Goal: Task Accomplishment & Management: Use online tool/utility

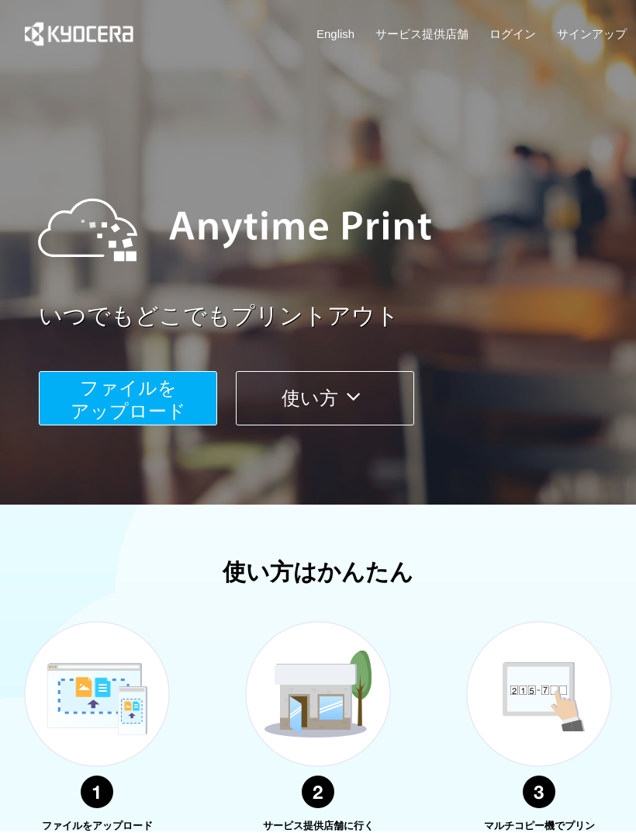
click at [154, 391] on span "ファイルを ​​アップロード" at bounding box center [129, 399] width 116 height 44
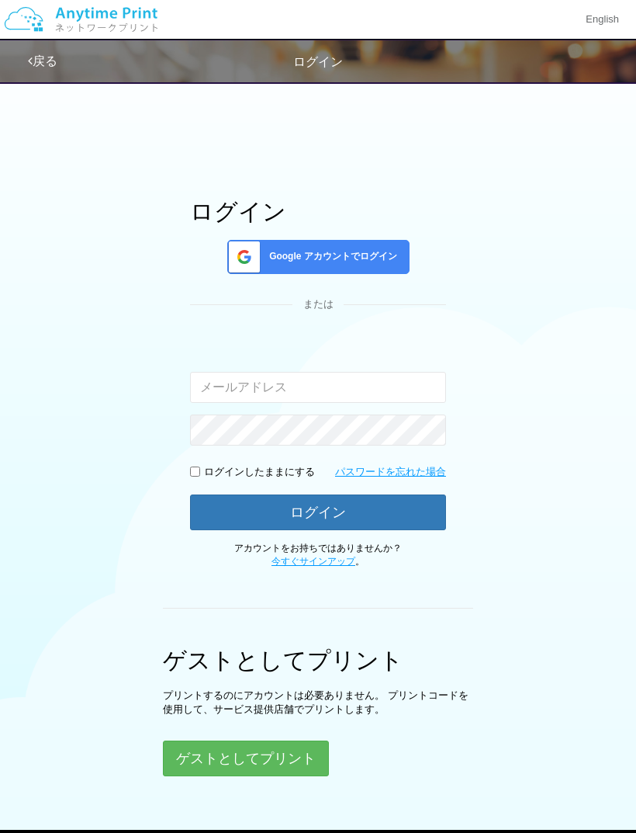
click at [286, 750] on button "ゲストとしてプリント" at bounding box center [246, 758] width 166 height 36
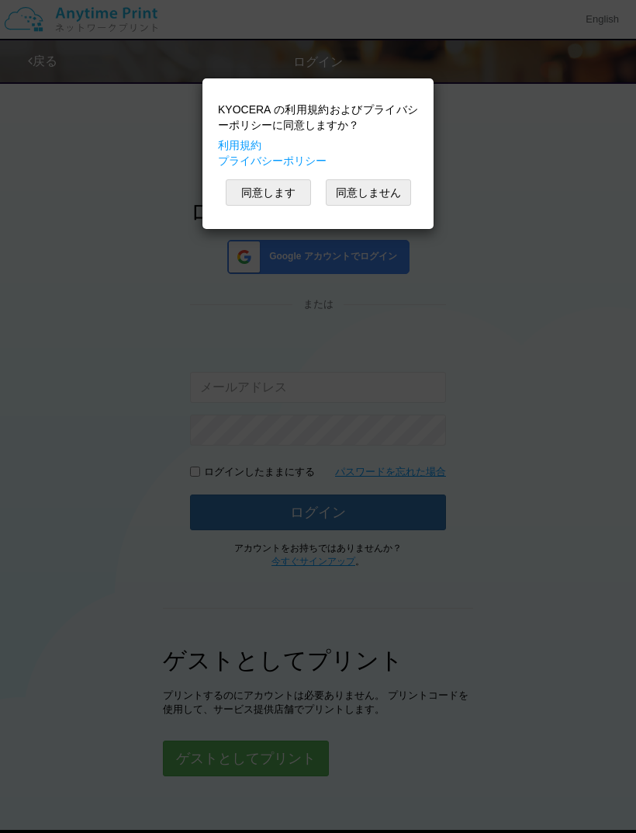
click at [264, 186] on button "同意します" at bounding box center [268, 192] width 85 height 26
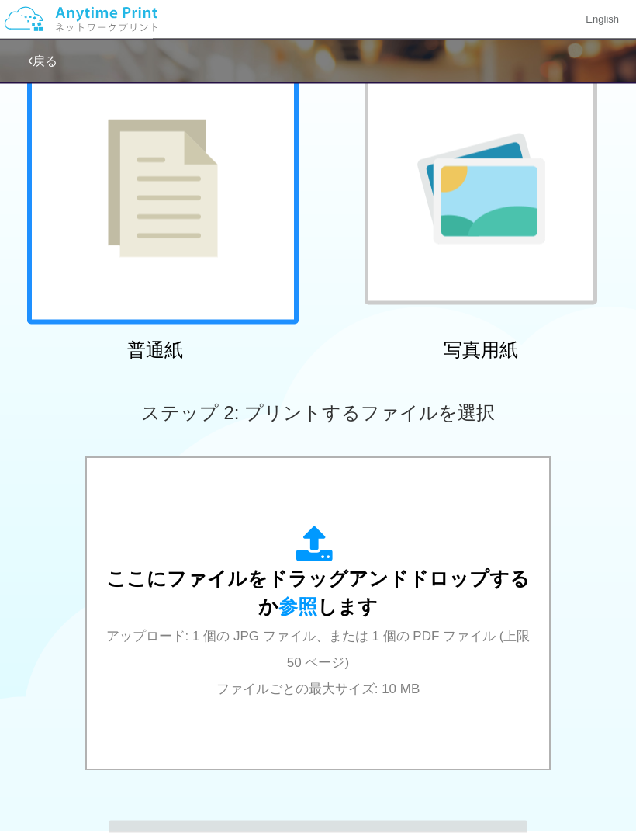
scroll to position [133, 0]
click at [369, 566] on div "ここにファイルをドラッグアンドドロップするか 参照 します アップロード: 1 個の JPG ファイル、または 1 個の PDF ファイル (上限 50 ペー…" at bounding box center [318, 612] width 432 height 175
click at [330, 635] on span "アップロード: 1 個の JPG ファイル、または 1 個の PDF ファイル (上限 50 ページ) ファイルごとの最大サイズ: 10 MB" at bounding box center [318, 663] width 425 height 68
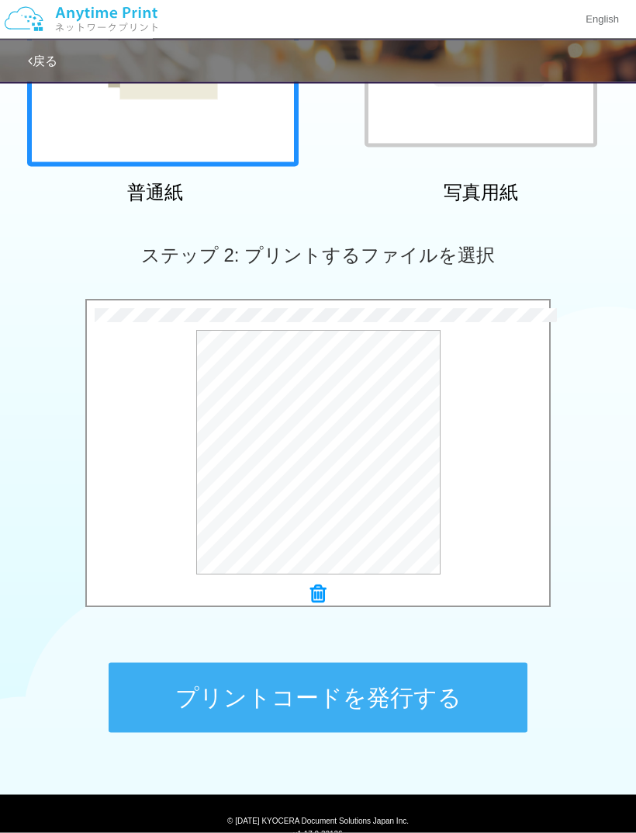
click at [444, 695] on button "プリントコードを発行する" at bounding box center [318, 698] width 419 height 70
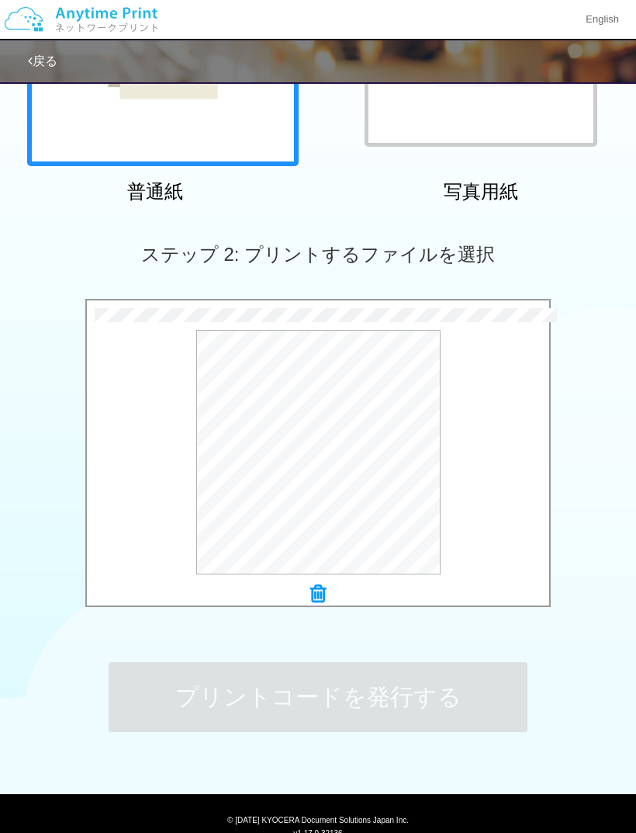
scroll to position [0, 0]
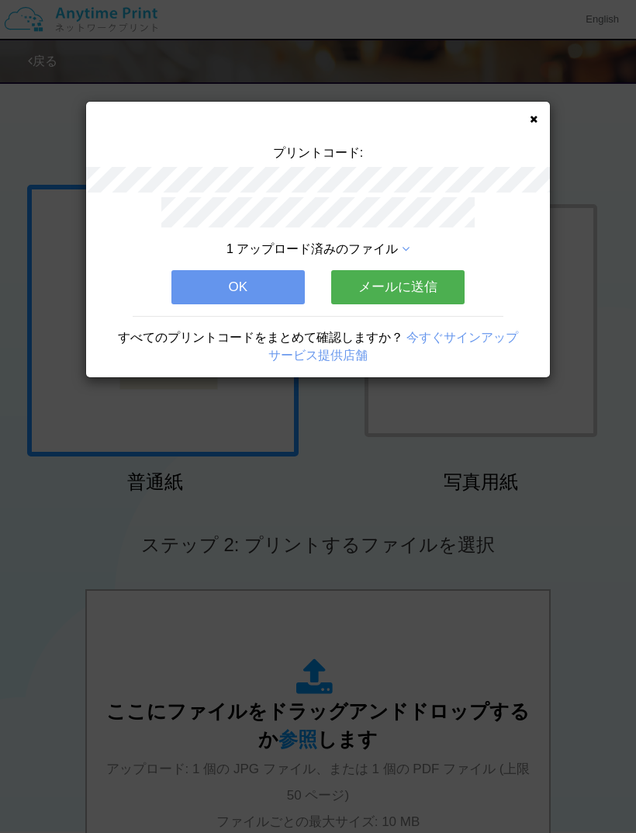
click at [249, 281] on button "OK" at bounding box center [239, 287] width 134 height 34
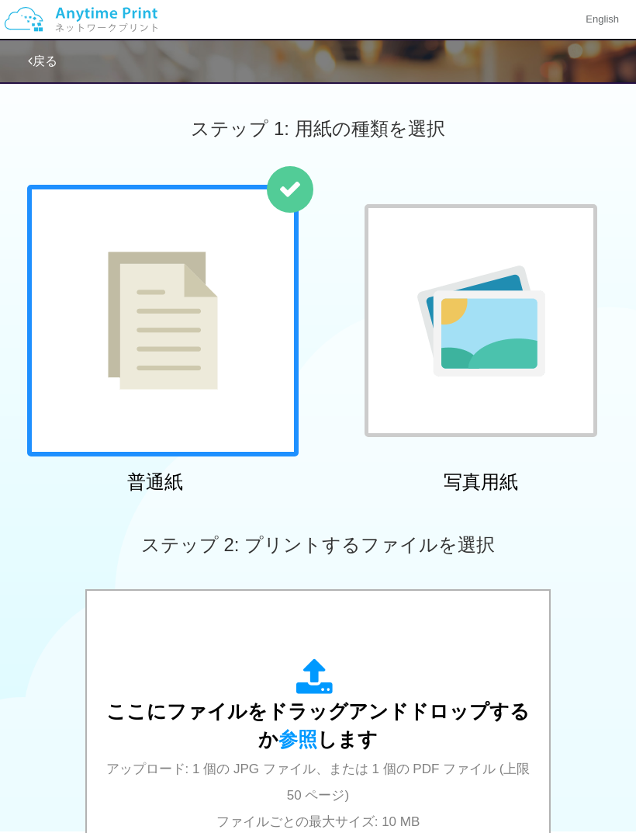
click at [303, 721] on div "ここにファイルをドラッグアンドドロップするか 参照 します アップロード: 1 個の JPG ファイル、または 1 個の PDF ファイル (上限 50 ペー…" at bounding box center [318, 745] width 432 height 175
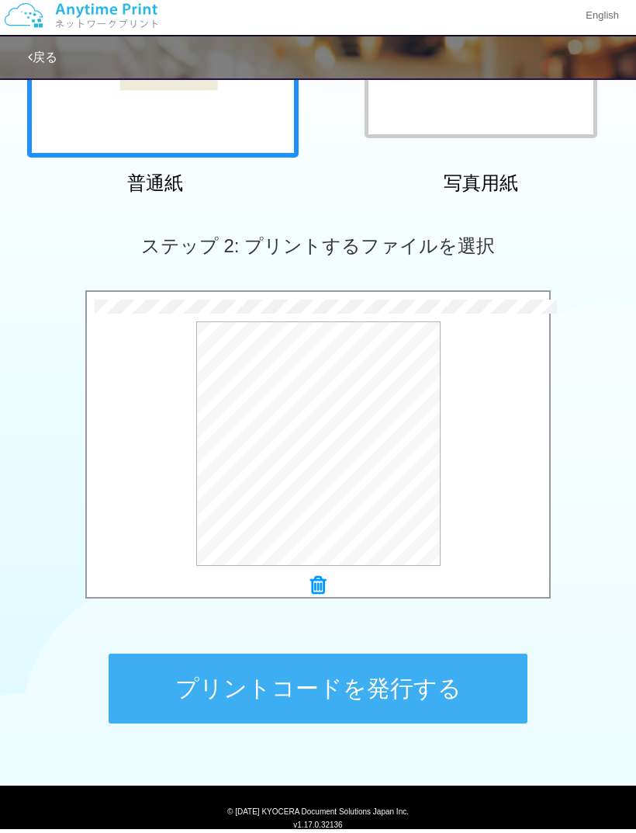
scroll to position [295, 0]
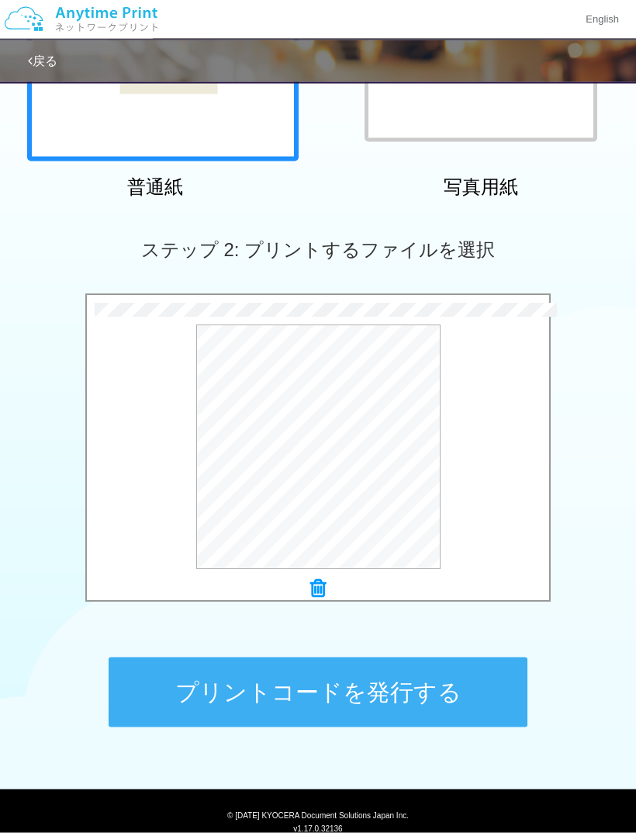
click at [399, 680] on button "プリントコードを発行する" at bounding box center [318, 692] width 419 height 70
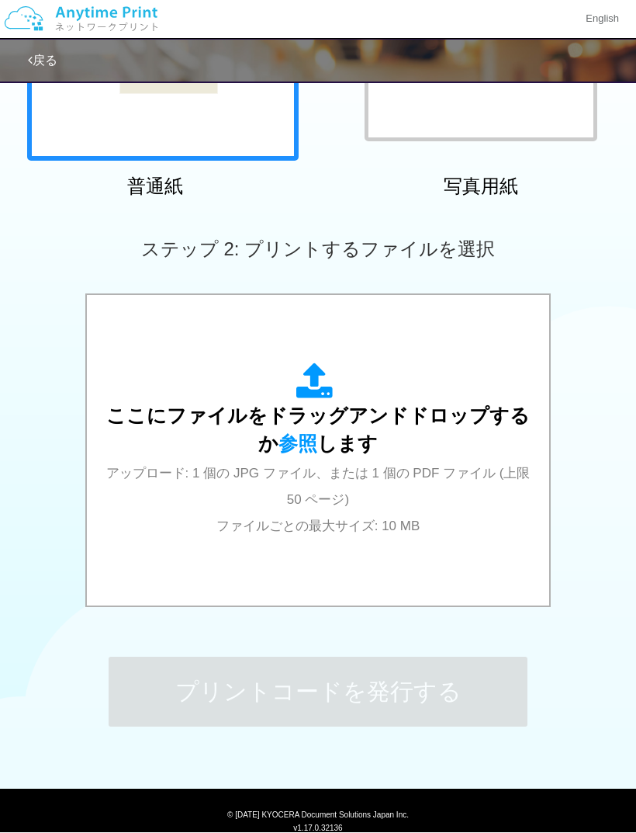
scroll to position [0, 0]
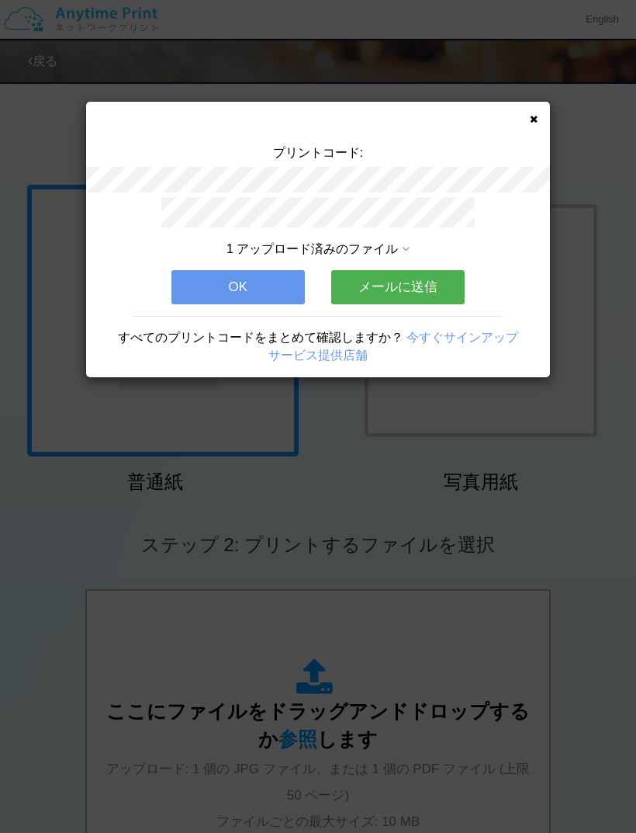
click at [251, 276] on button "OK" at bounding box center [239, 287] width 134 height 34
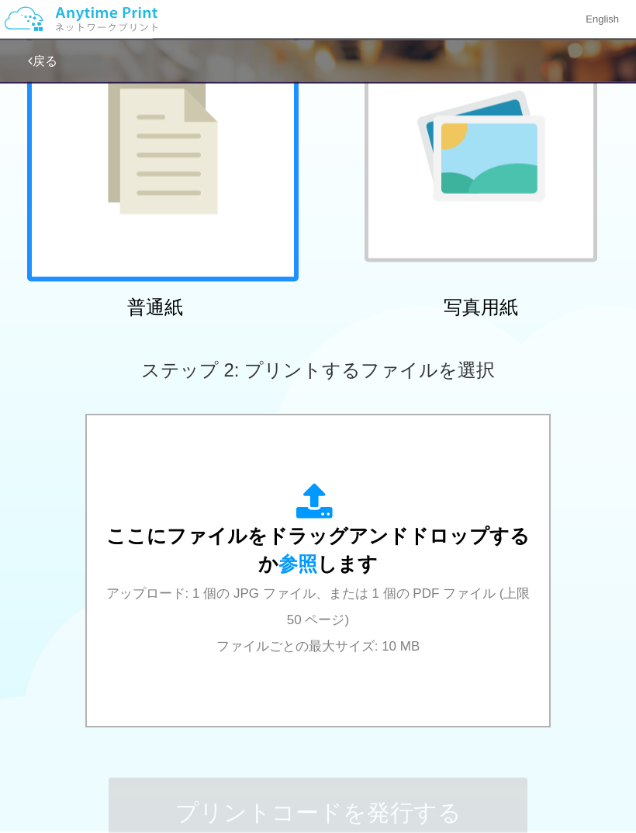
scroll to position [179, 0]
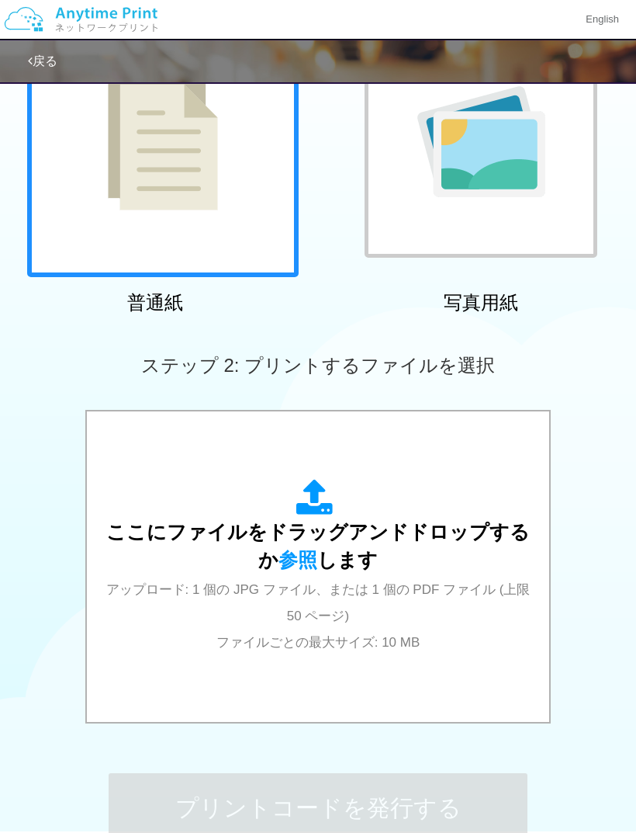
click at [321, 543] on div "ここにファイルをドラッグアンドドロップするか 参照 します アップロード: 1 個の JPG ファイル、または 1 個の PDF ファイル (上限 50 ペー…" at bounding box center [318, 566] width 432 height 175
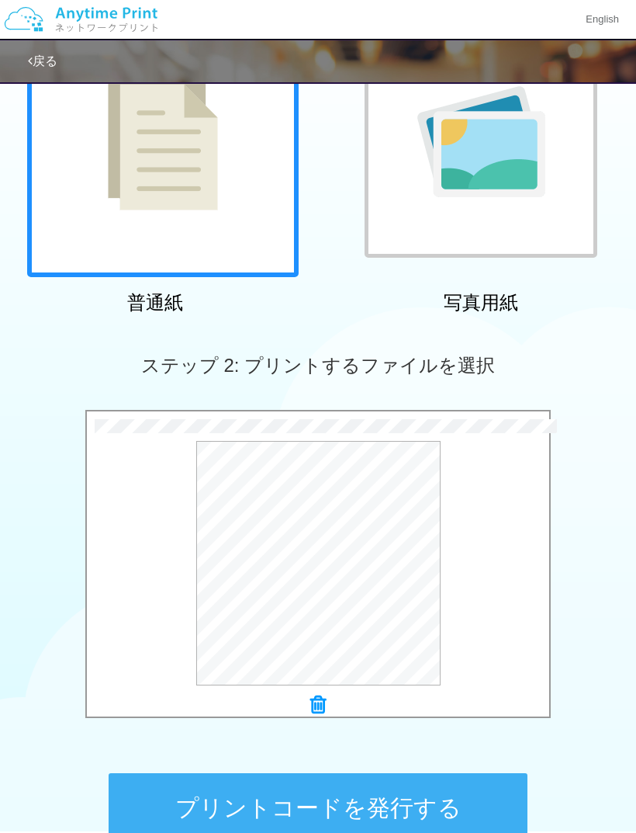
click at [410, 808] on button "プリントコードを発行する" at bounding box center [318, 808] width 419 height 70
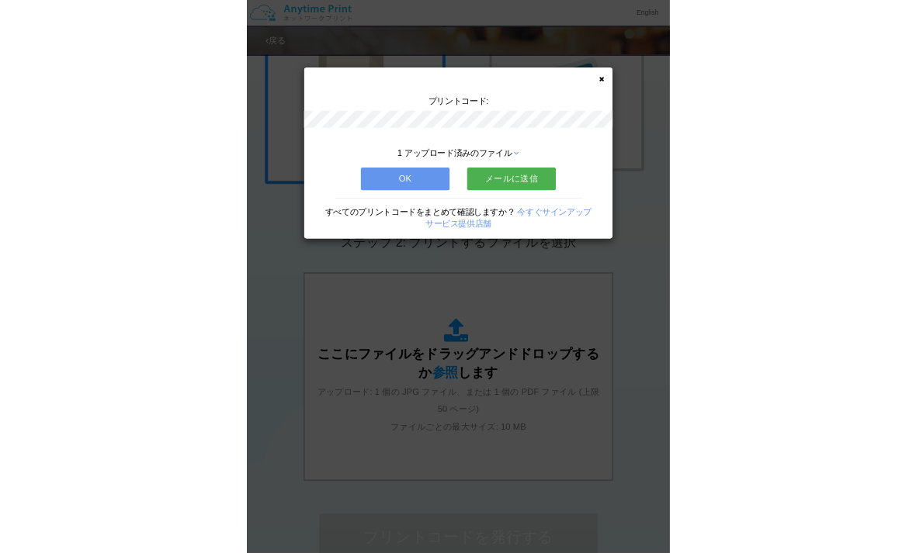
scroll to position [0, 0]
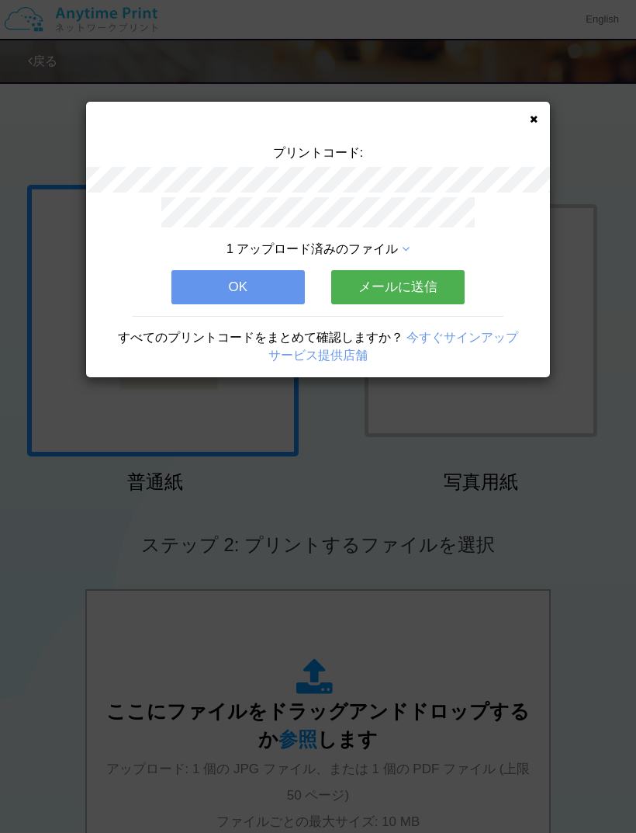
click at [231, 276] on button "OK" at bounding box center [239, 287] width 134 height 34
